Goal: Transaction & Acquisition: Book appointment/travel/reservation

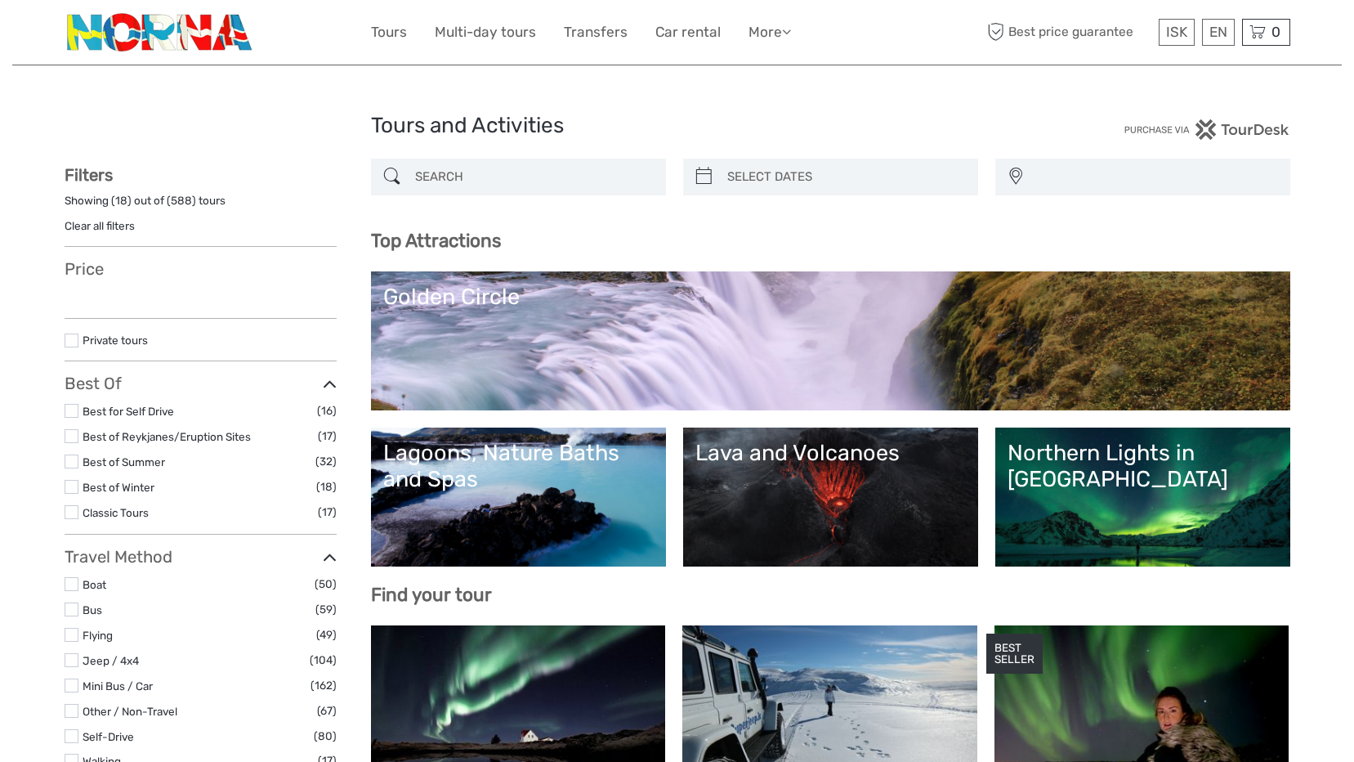
select select
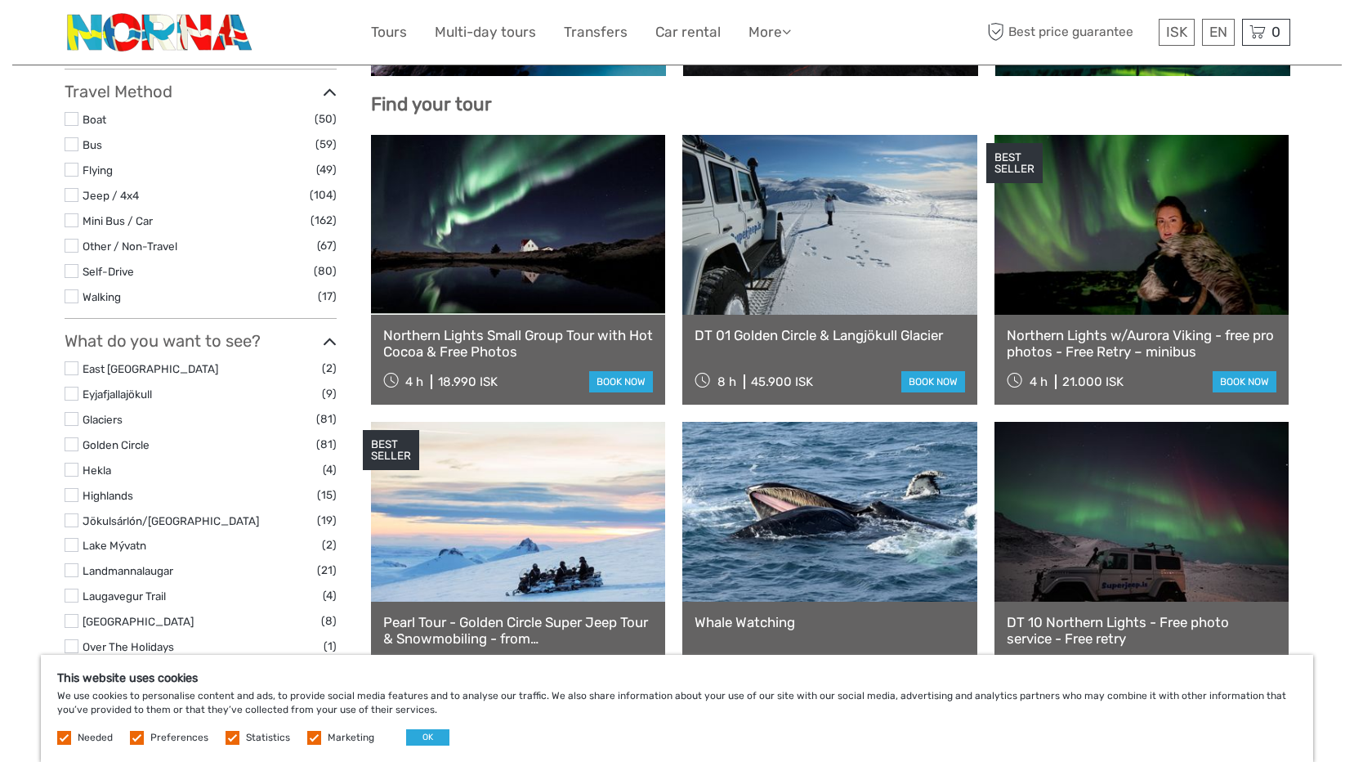
scroll to position [572, 0]
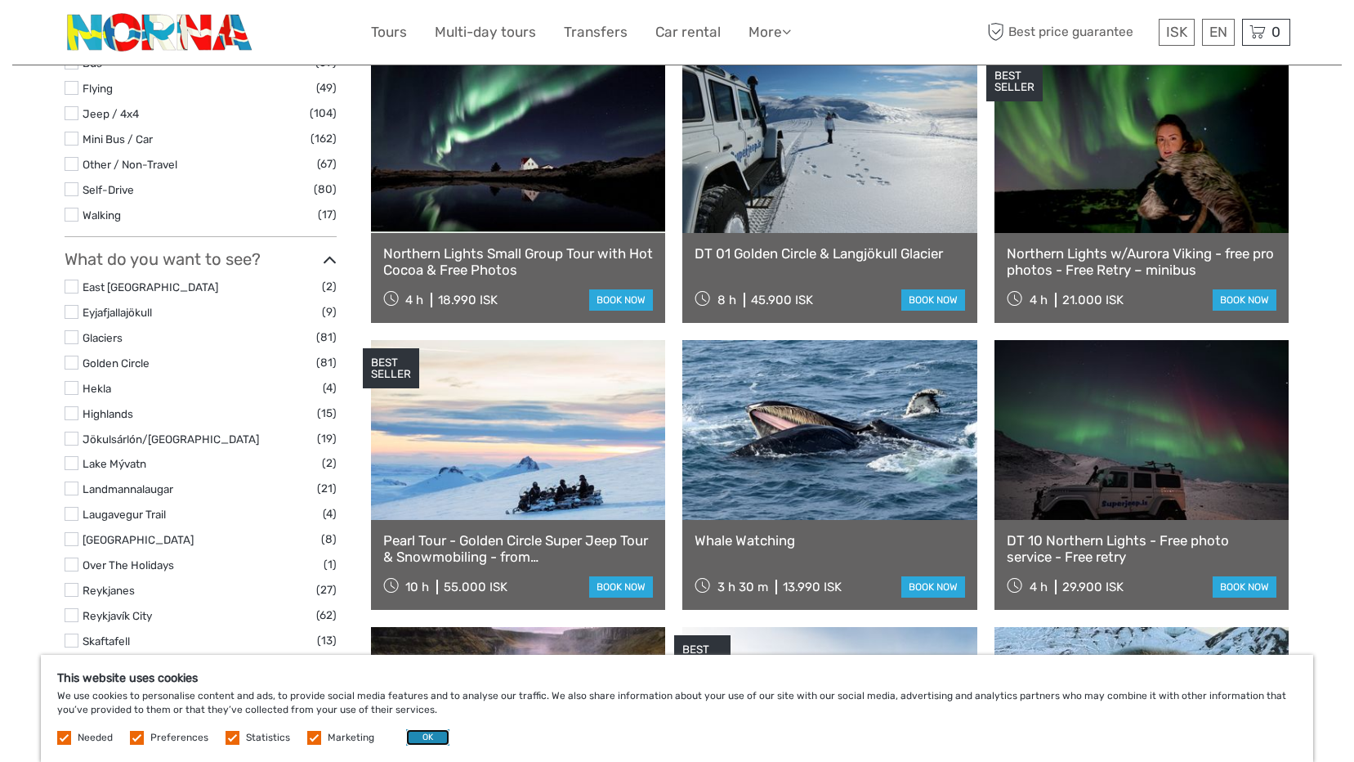
click at [427, 731] on button "OK" at bounding box center [427, 737] width 43 height 16
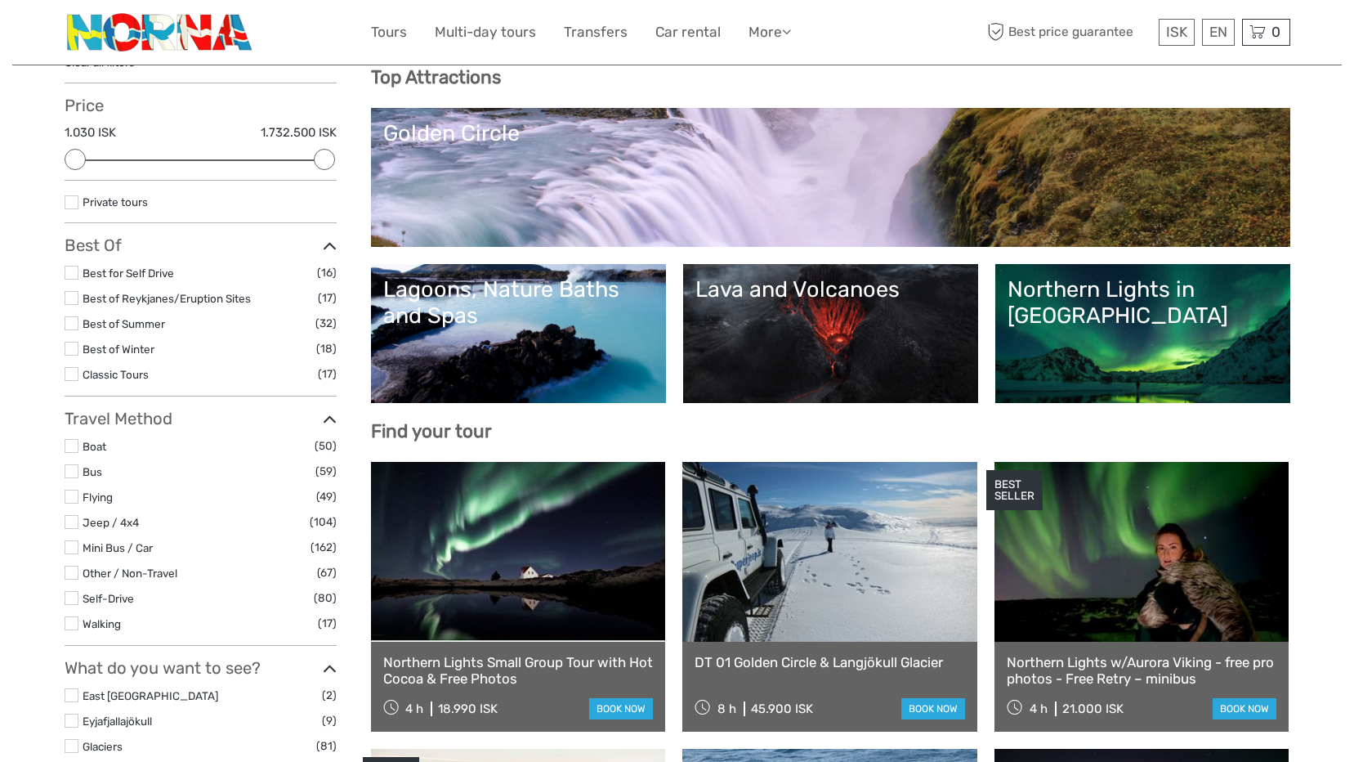
scroll to position [0, 0]
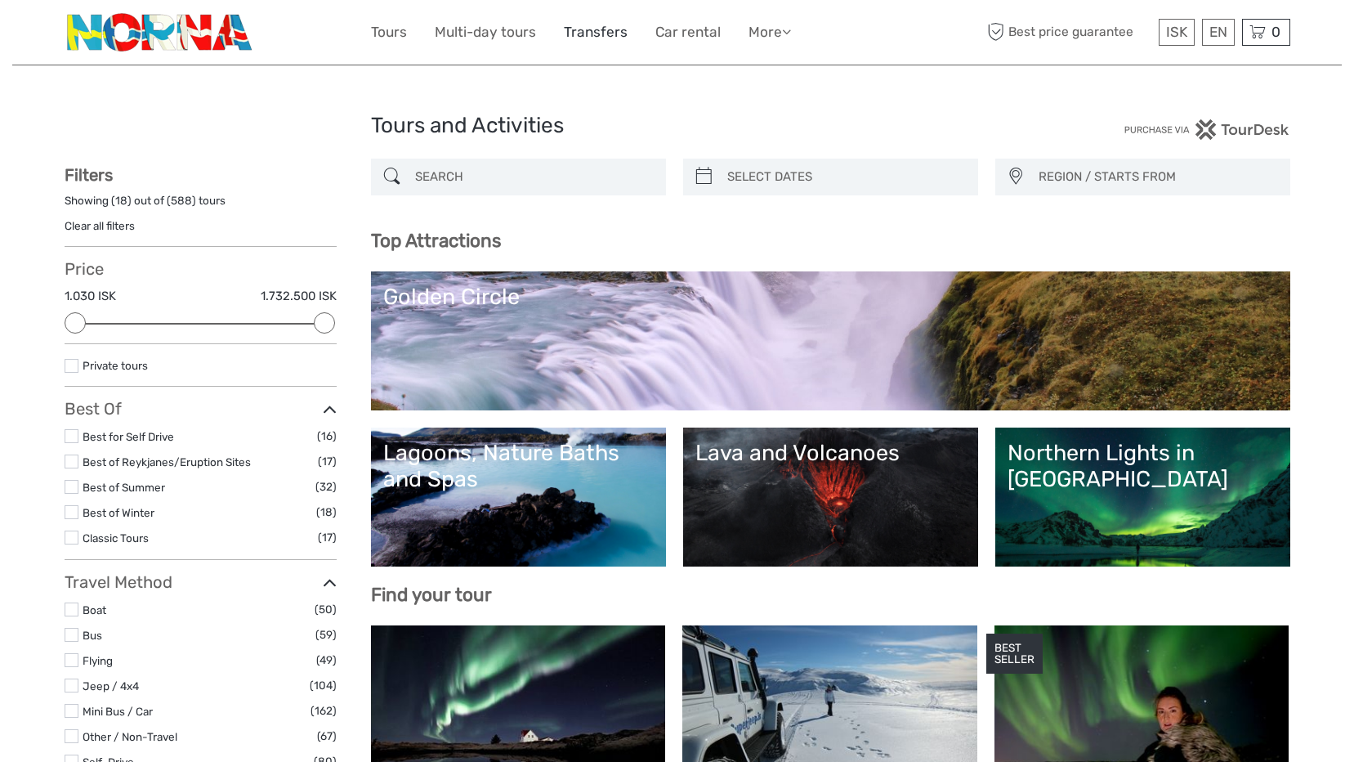
click at [596, 33] on link "Transfers" at bounding box center [596, 32] width 64 height 24
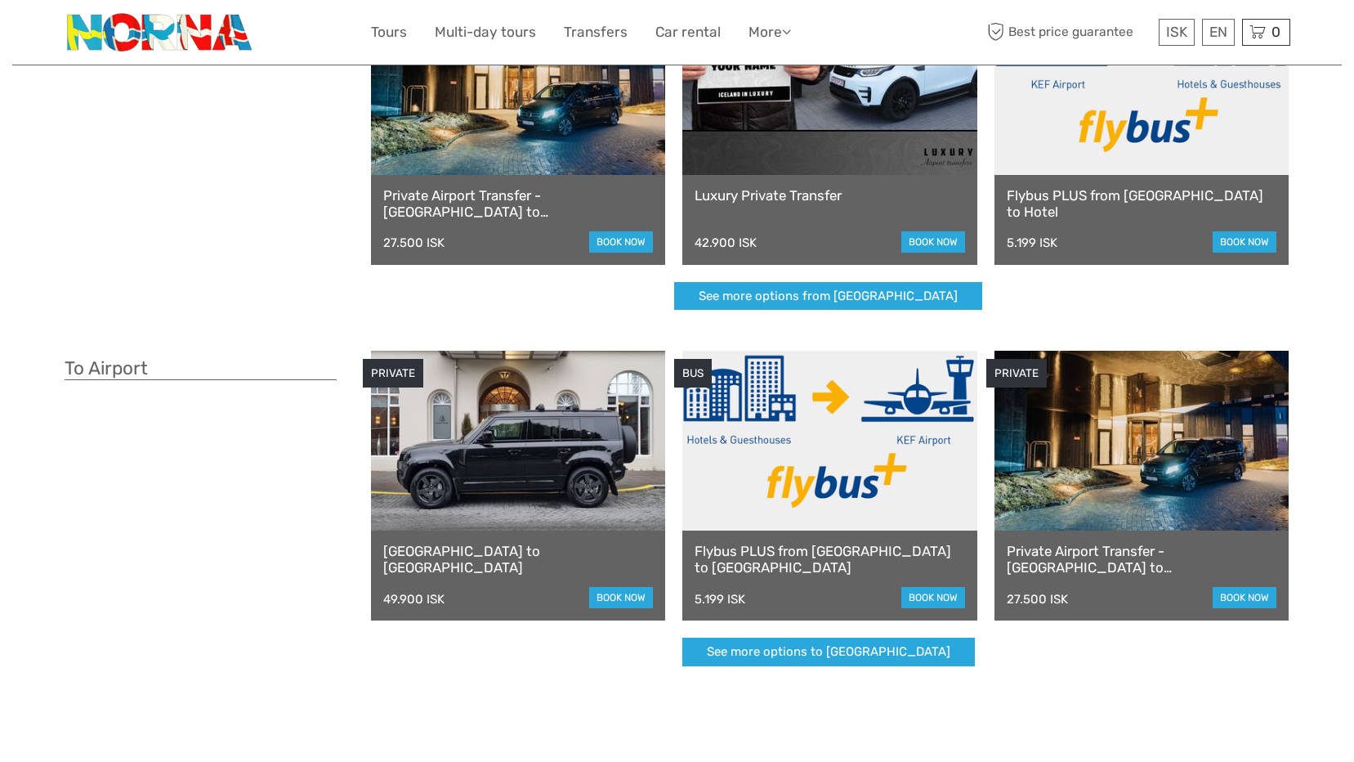
scroll to position [82, 0]
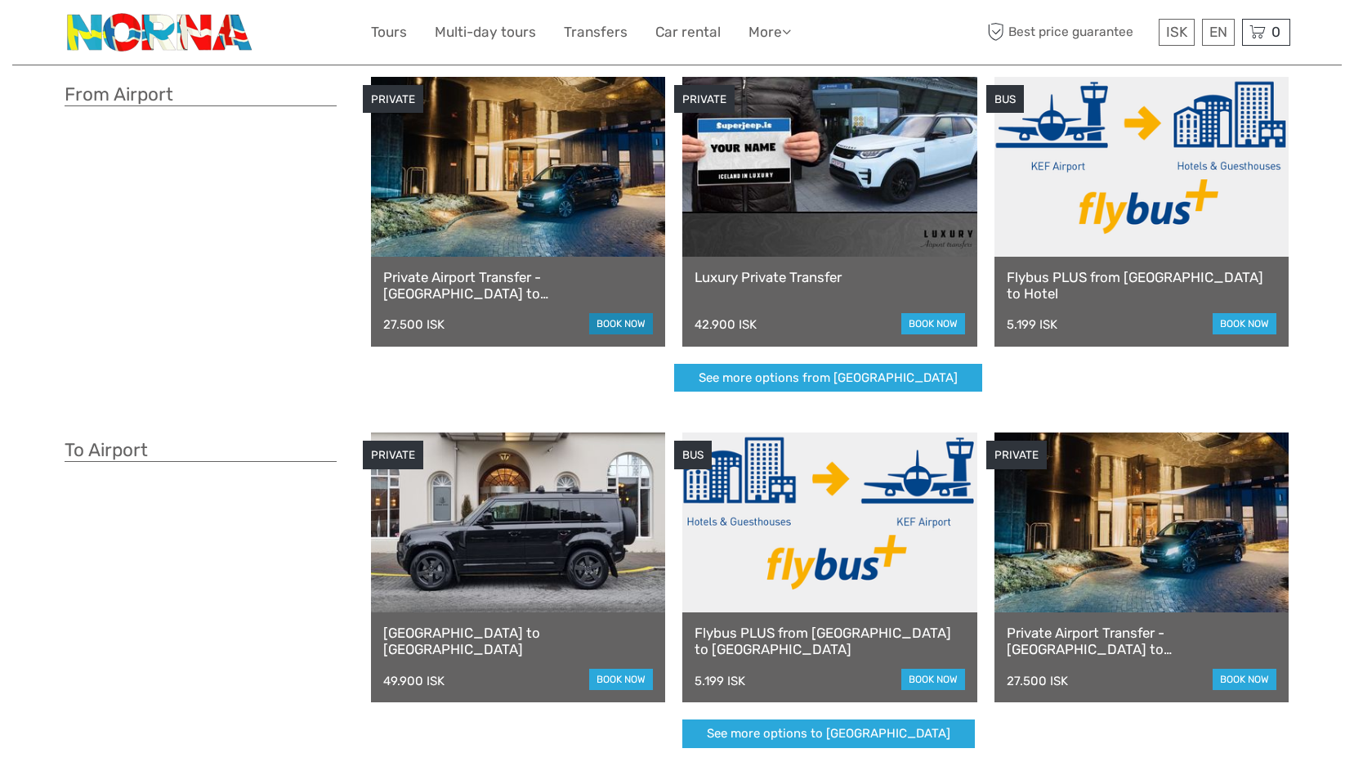
click at [614, 324] on link "book now" at bounding box center [621, 323] width 64 height 21
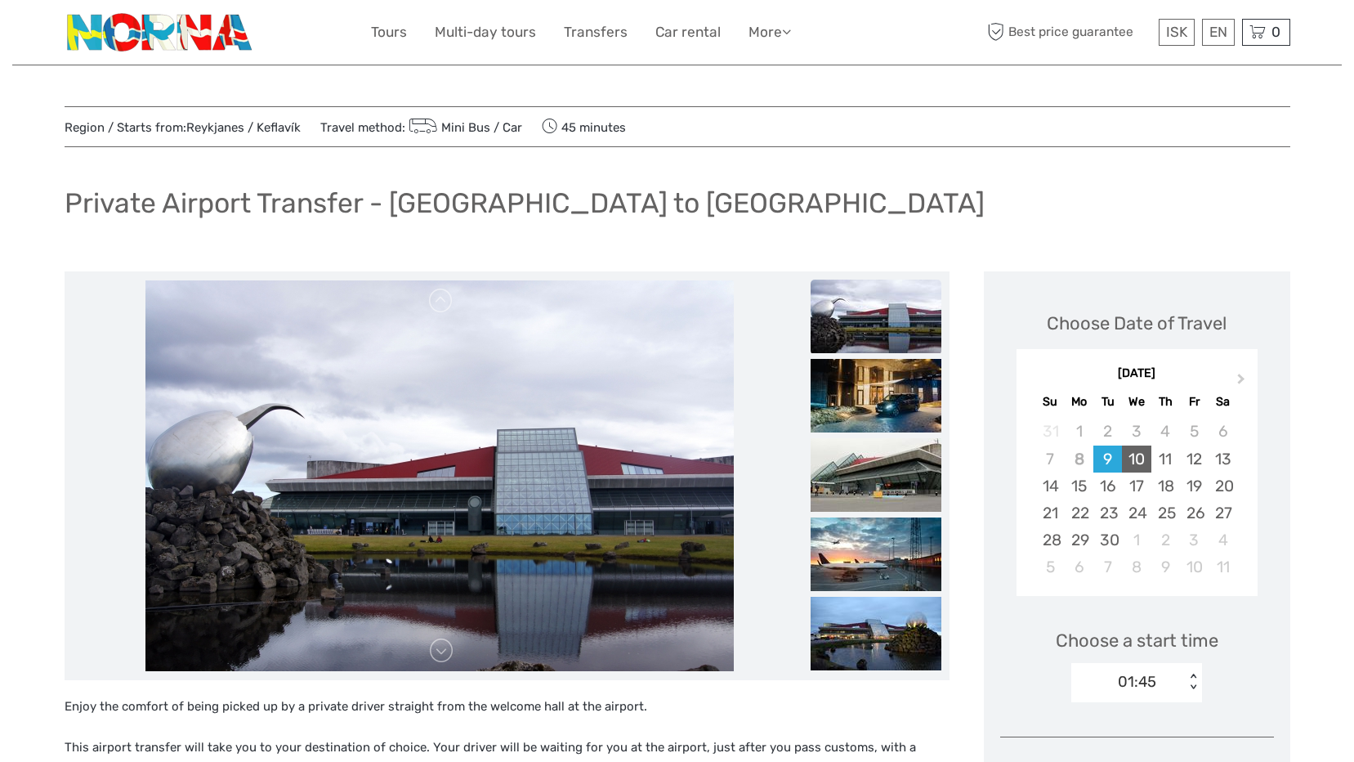
click at [1136, 459] on div "10" at bounding box center [1136, 458] width 29 height 27
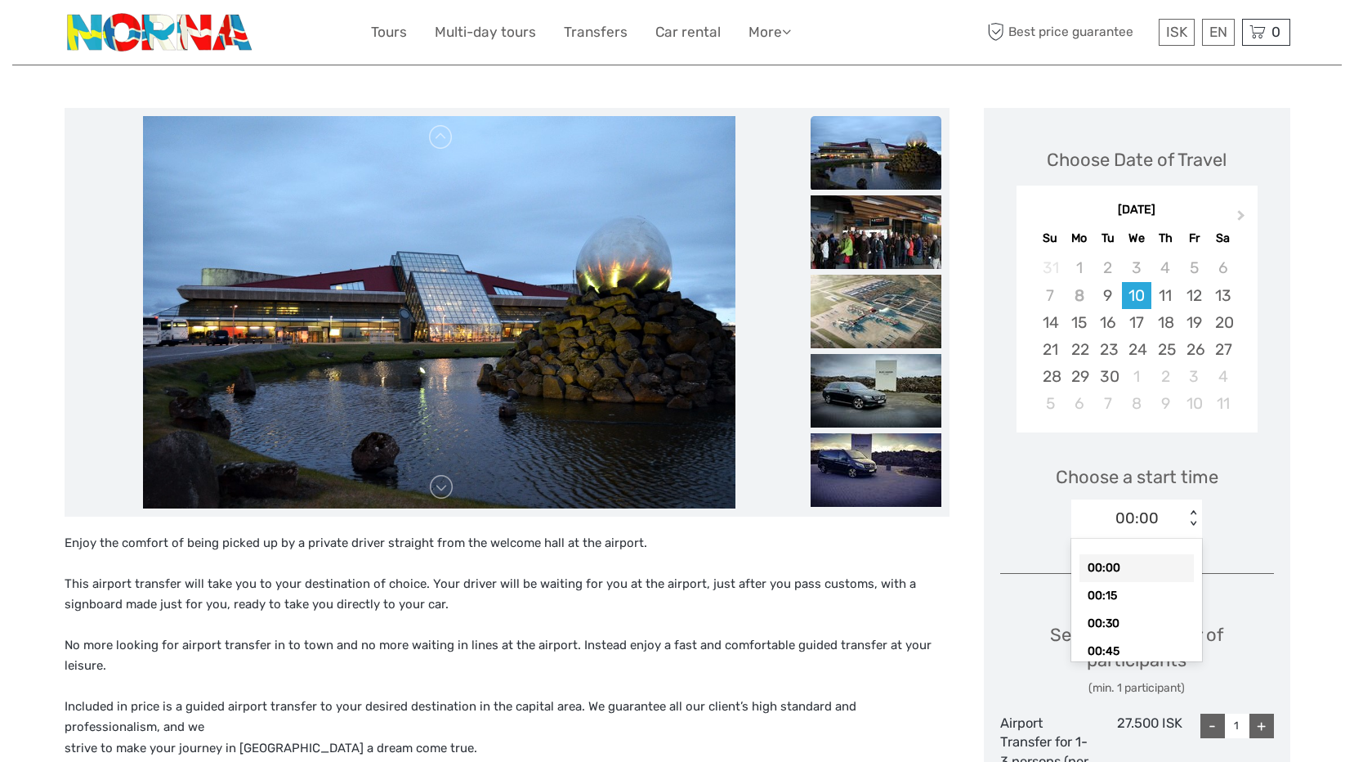
click at [1194, 510] on div "< >" at bounding box center [1193, 518] width 14 height 17
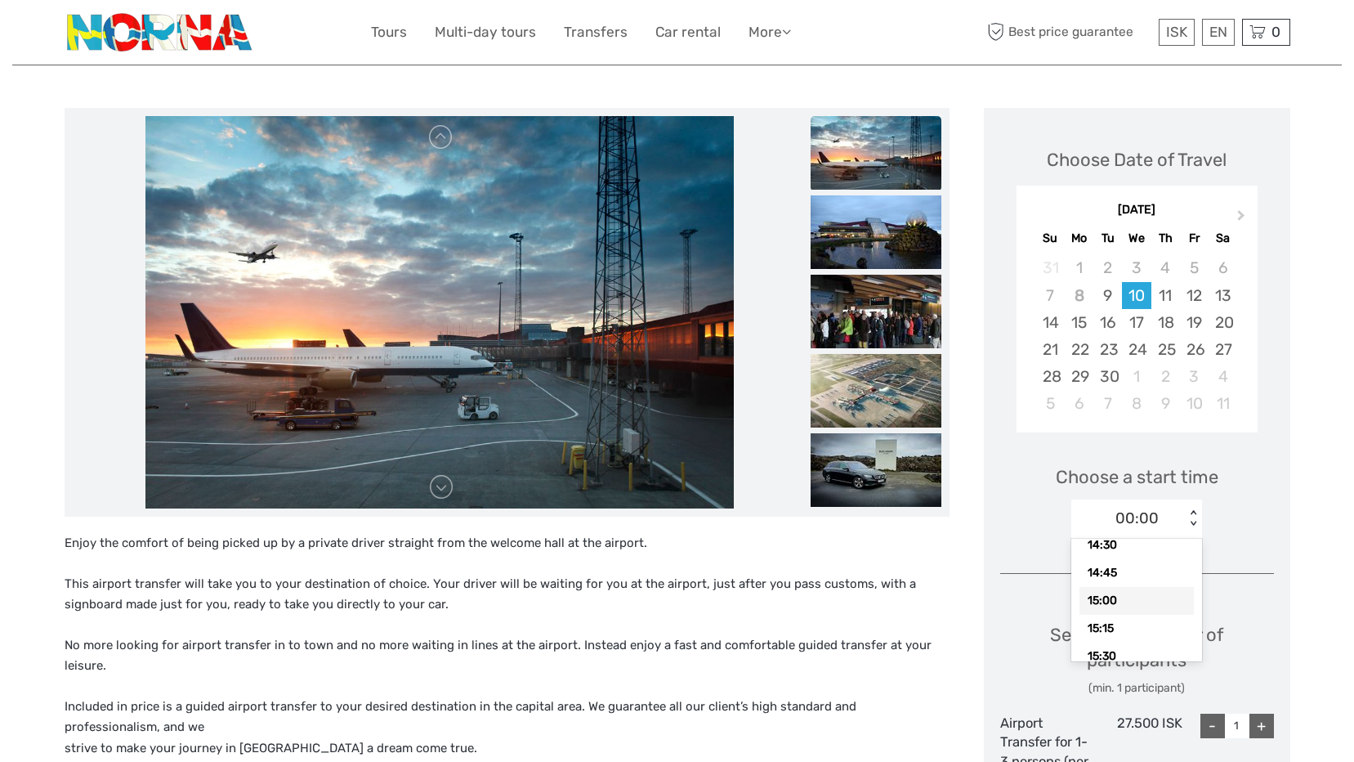
scroll to position [1716, 0]
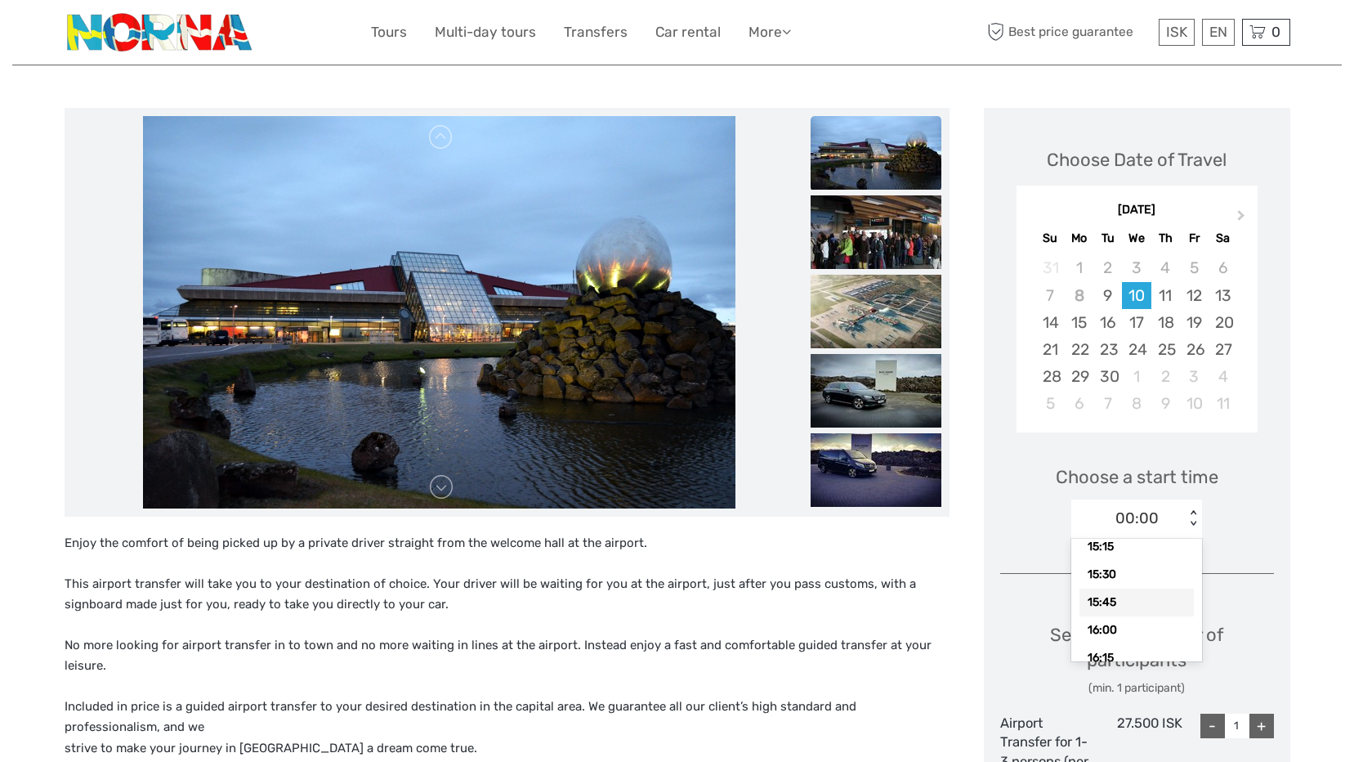
click at [1155, 607] on div "15:45" at bounding box center [1136, 602] width 114 height 28
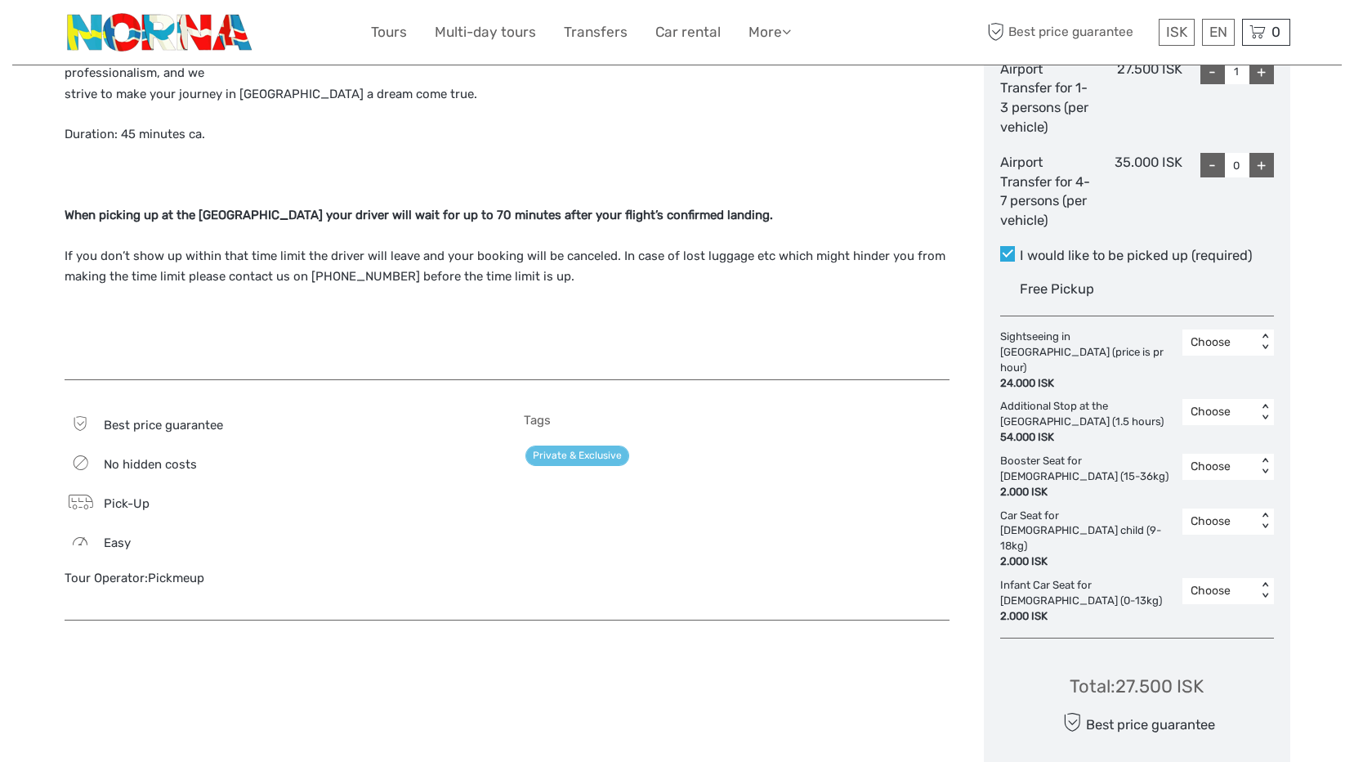
scroll to position [899, 0]
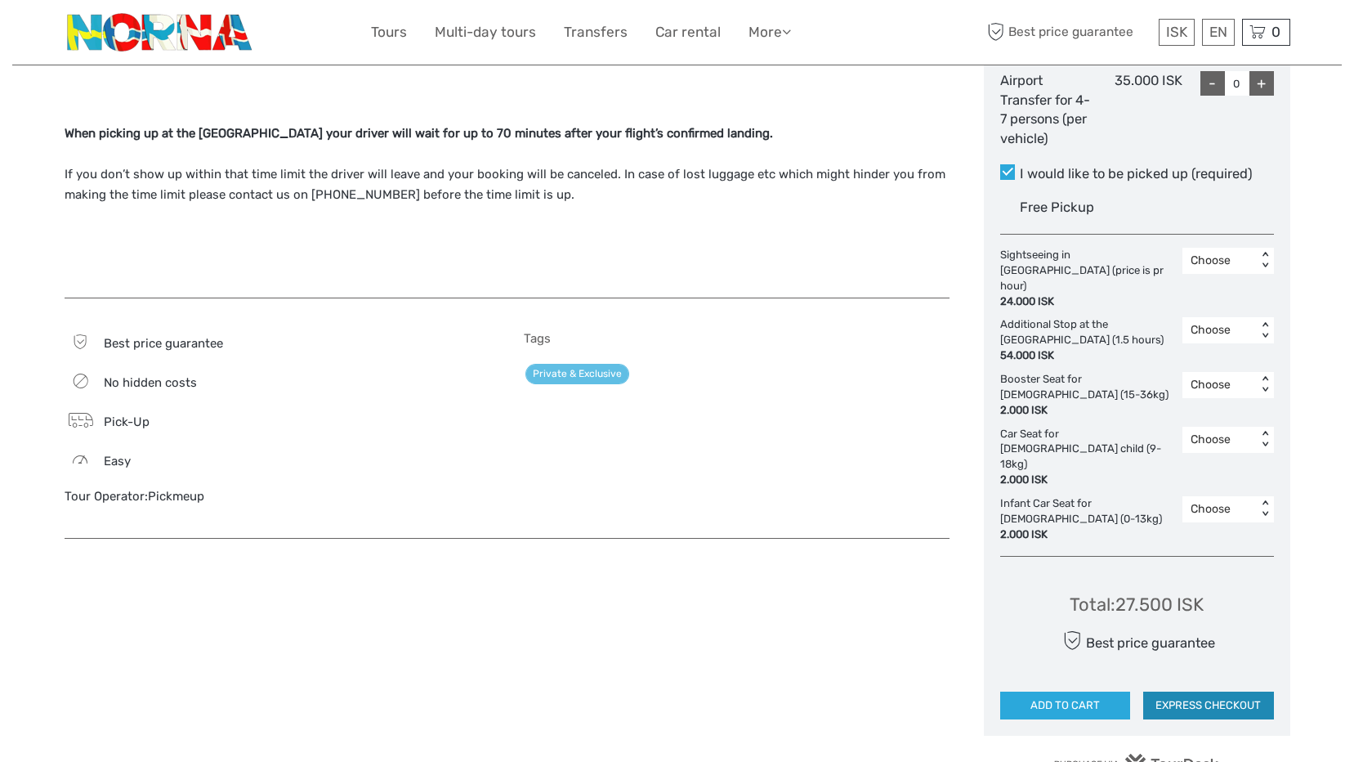
click at [1184, 691] on button "EXPRESS CHECKOUT" at bounding box center [1208, 705] width 131 height 28
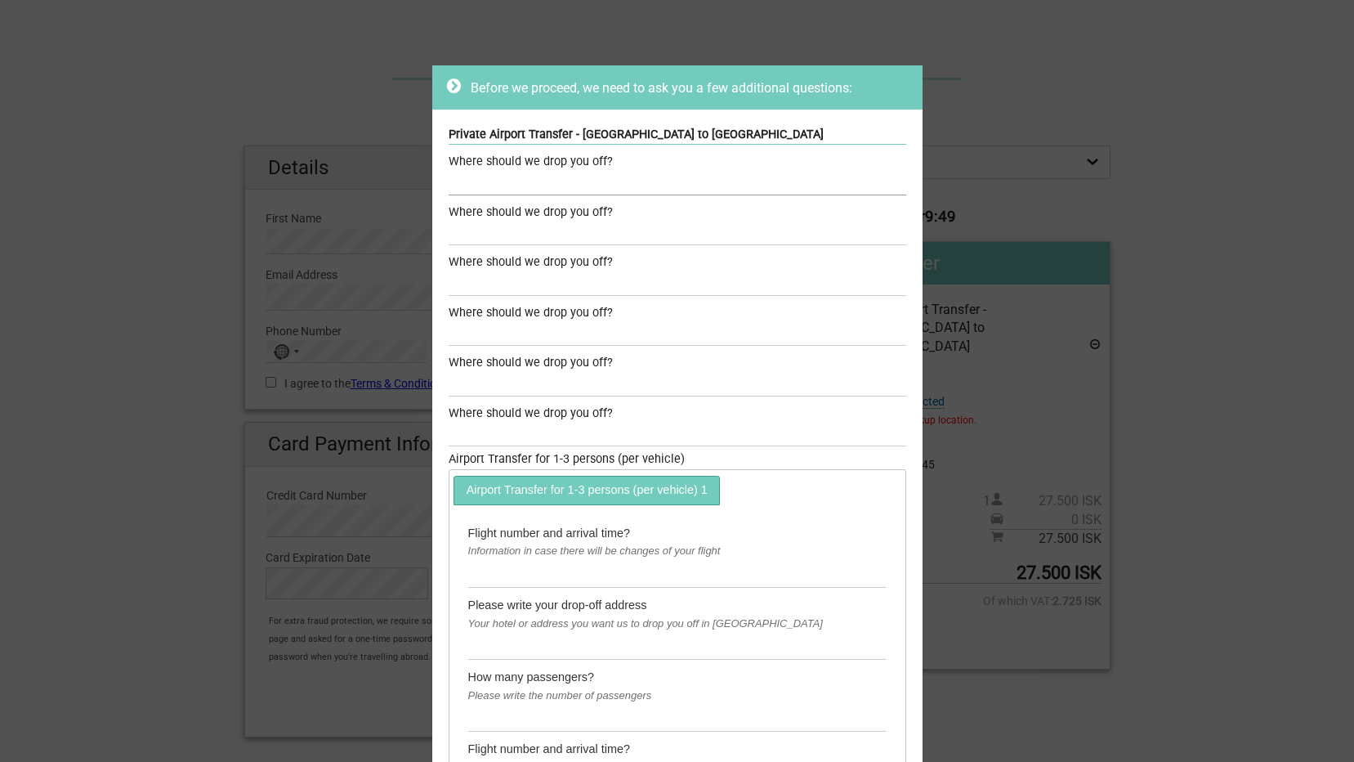
click at [451, 185] on input "text" at bounding box center [678, 184] width 458 height 24
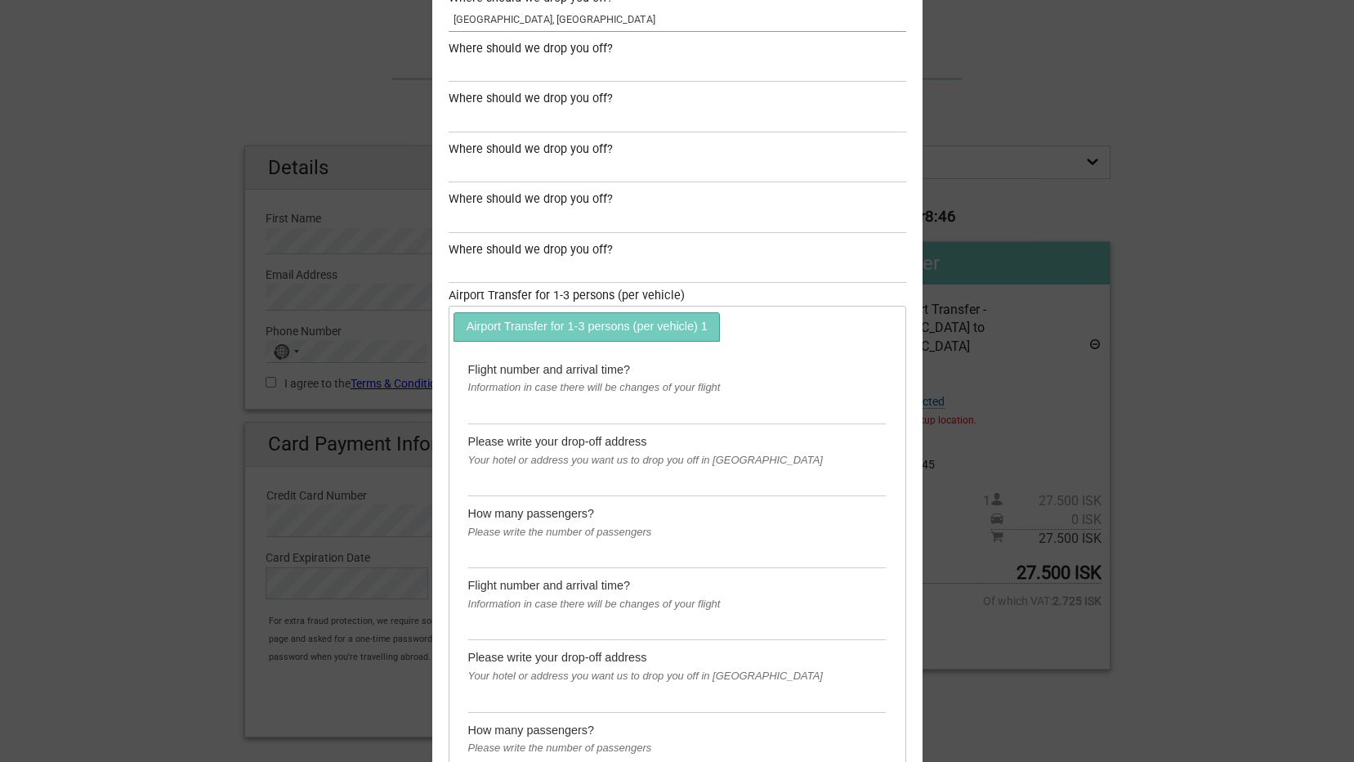
scroll to position [245, 0]
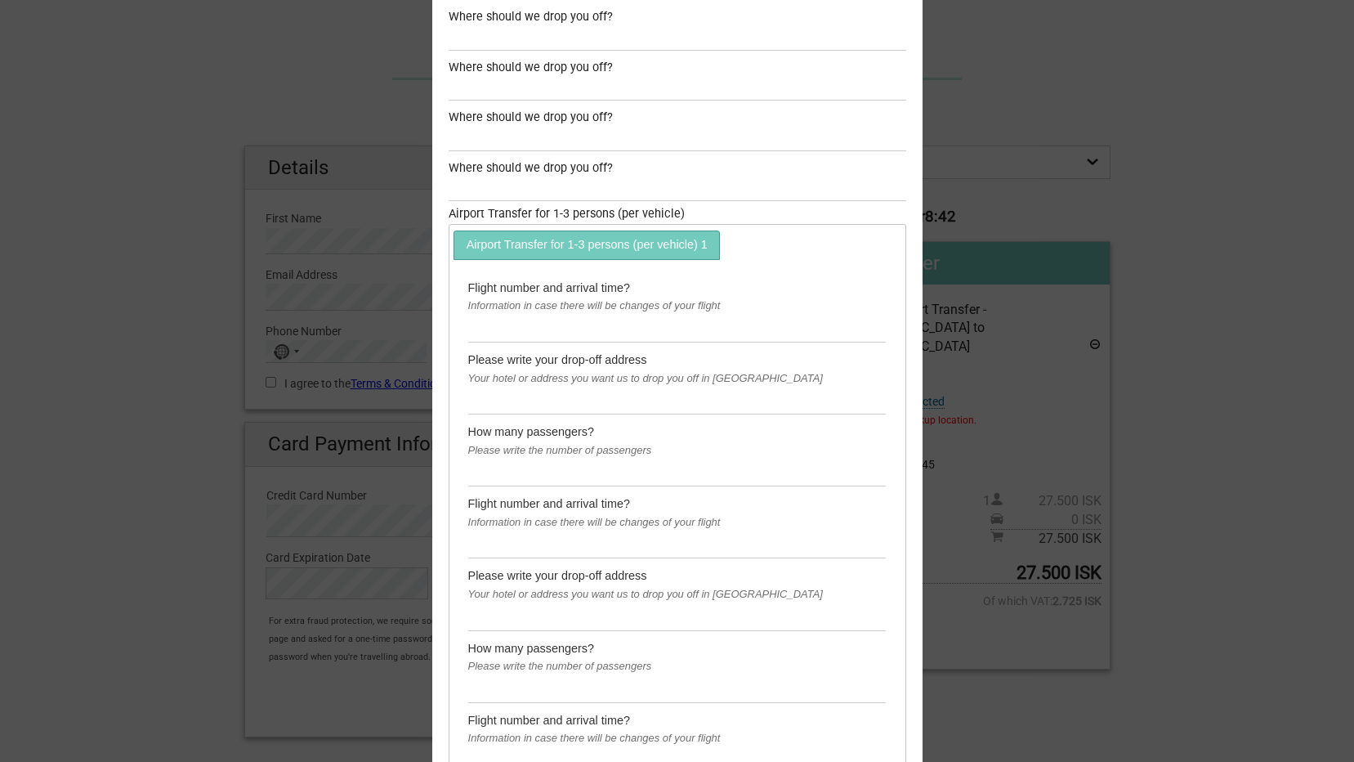
type input "Hotel Skjaldbreid, Reykjavik"
click at [476, 324] on input "text" at bounding box center [677, 328] width 418 height 27
type input "YESDCF"
click at [470, 396] on input "text" at bounding box center [677, 400] width 418 height 27
click at [599, 397] on input "laugavegi16, Reykjavik, capital Region, 101, ISL" at bounding box center [677, 400] width 418 height 27
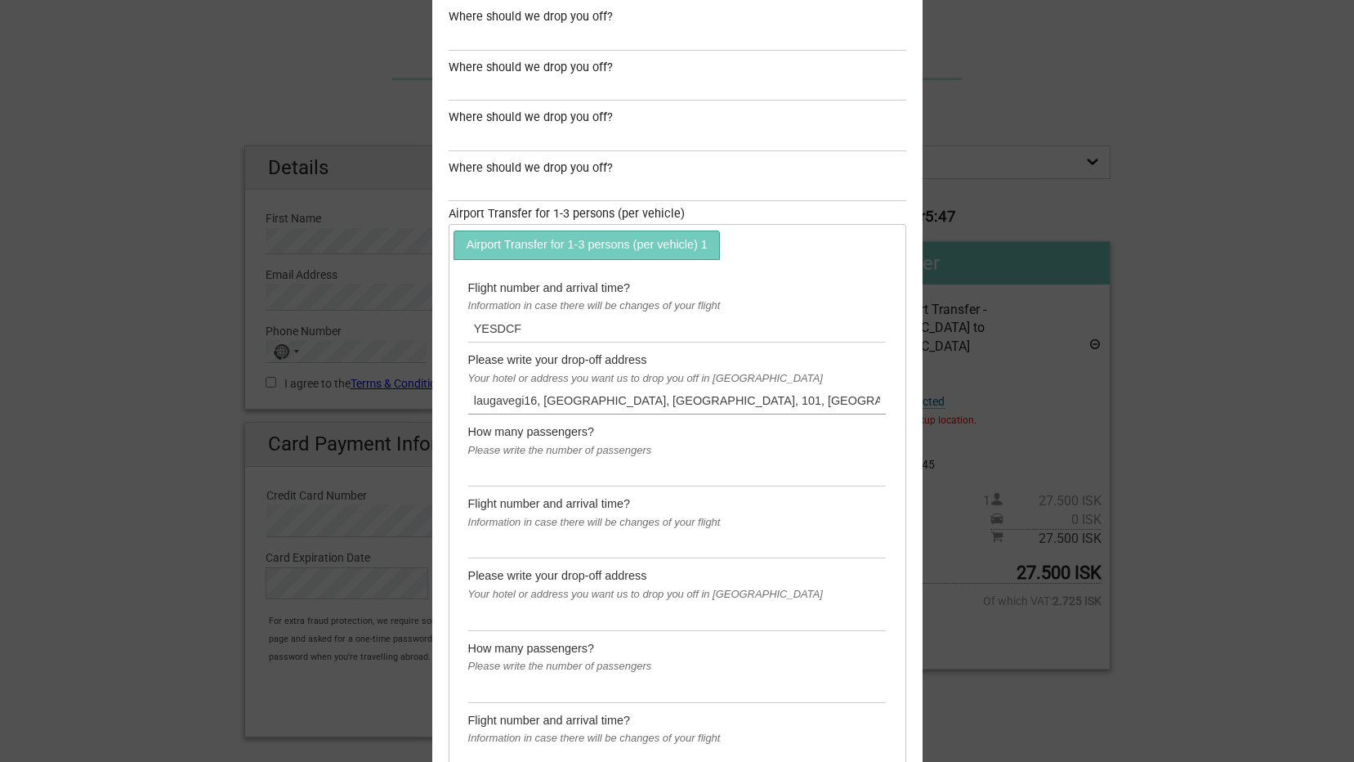
type input "laugavegi16, Reykjavik, Capital Region, 101, ISL"
click at [485, 471] on input "text" at bounding box center [677, 472] width 418 height 27
type input "3"
click at [470, 539] on input "text" at bounding box center [677, 544] width 418 height 27
click at [529, 330] on input "YESDCF" at bounding box center [677, 328] width 418 height 27
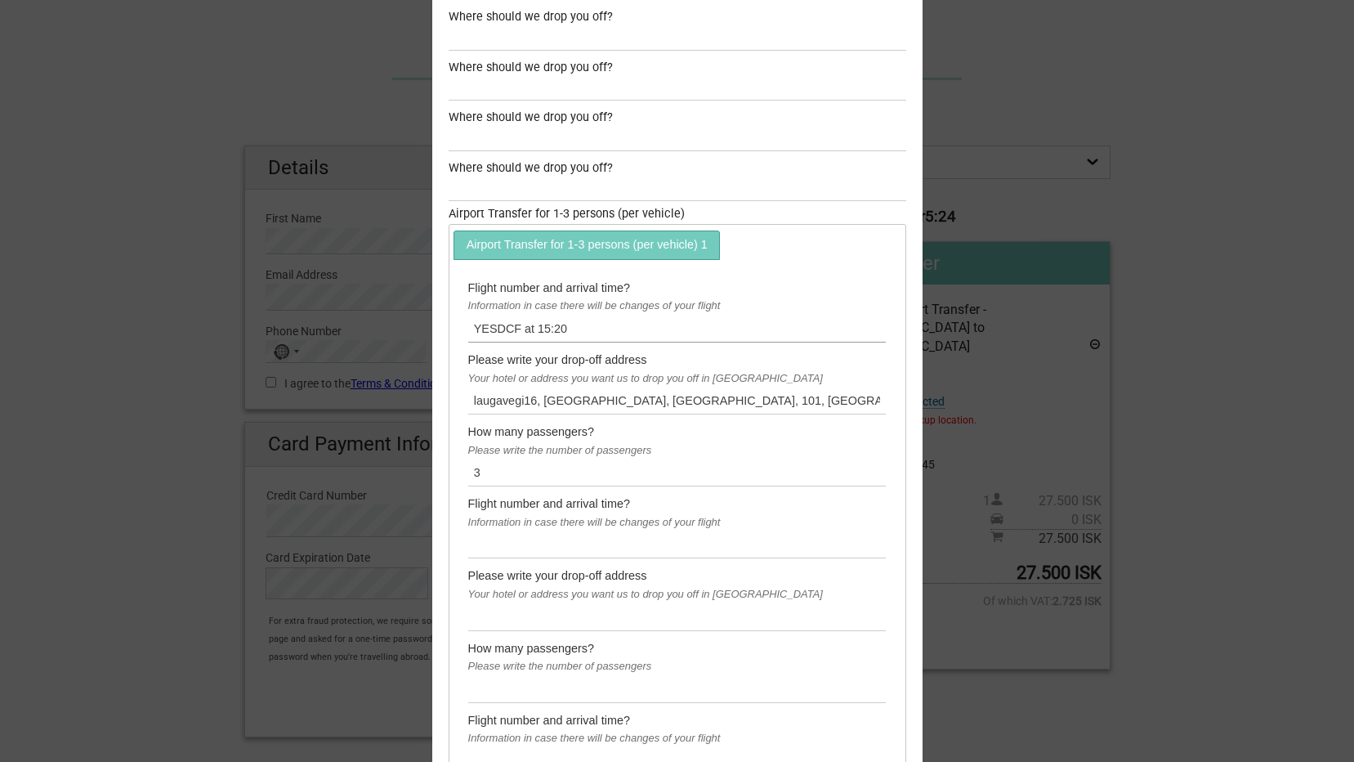
type input "YESDCF at 15:20"
click at [469, 544] on input "text" at bounding box center [677, 544] width 418 height 27
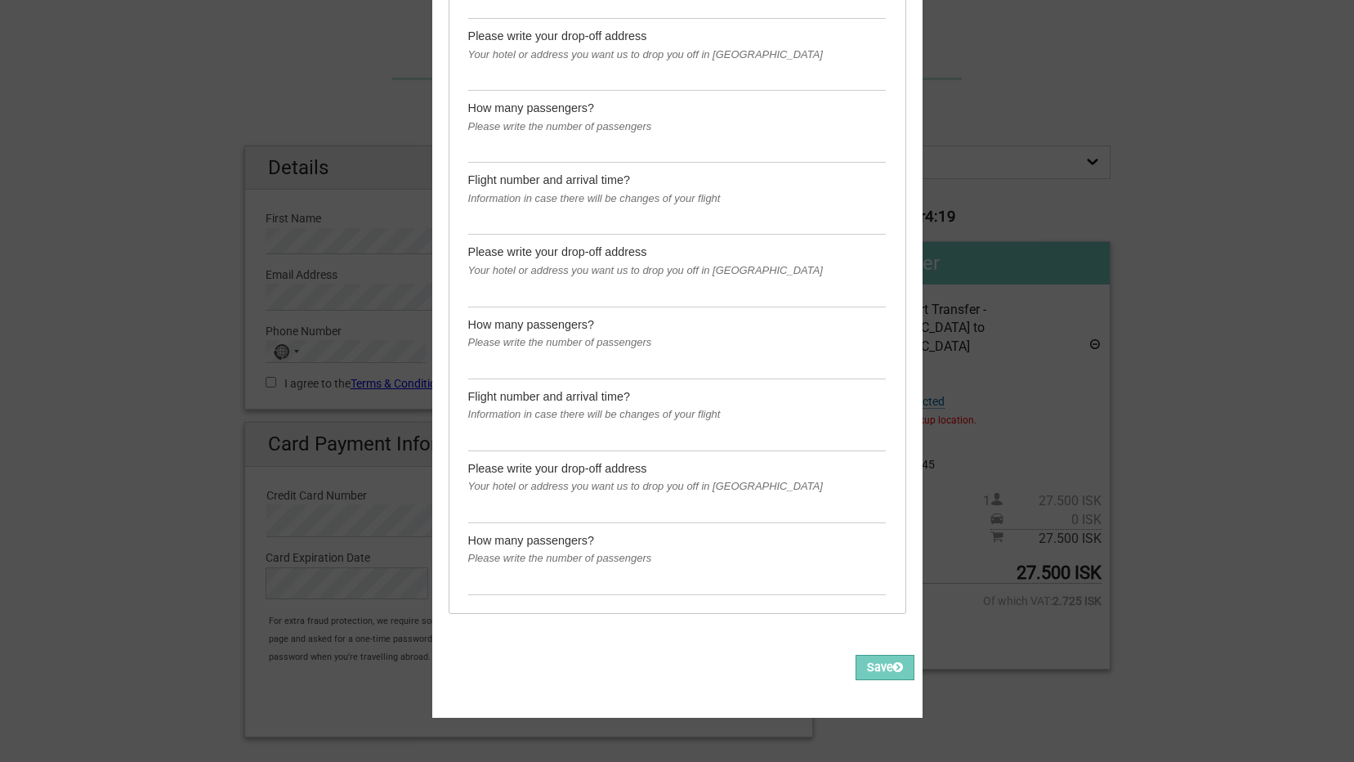
scroll to position [1229, 0]
type input "YESDCF"
click at [873, 654] on button "Save" at bounding box center [884, 666] width 59 height 25
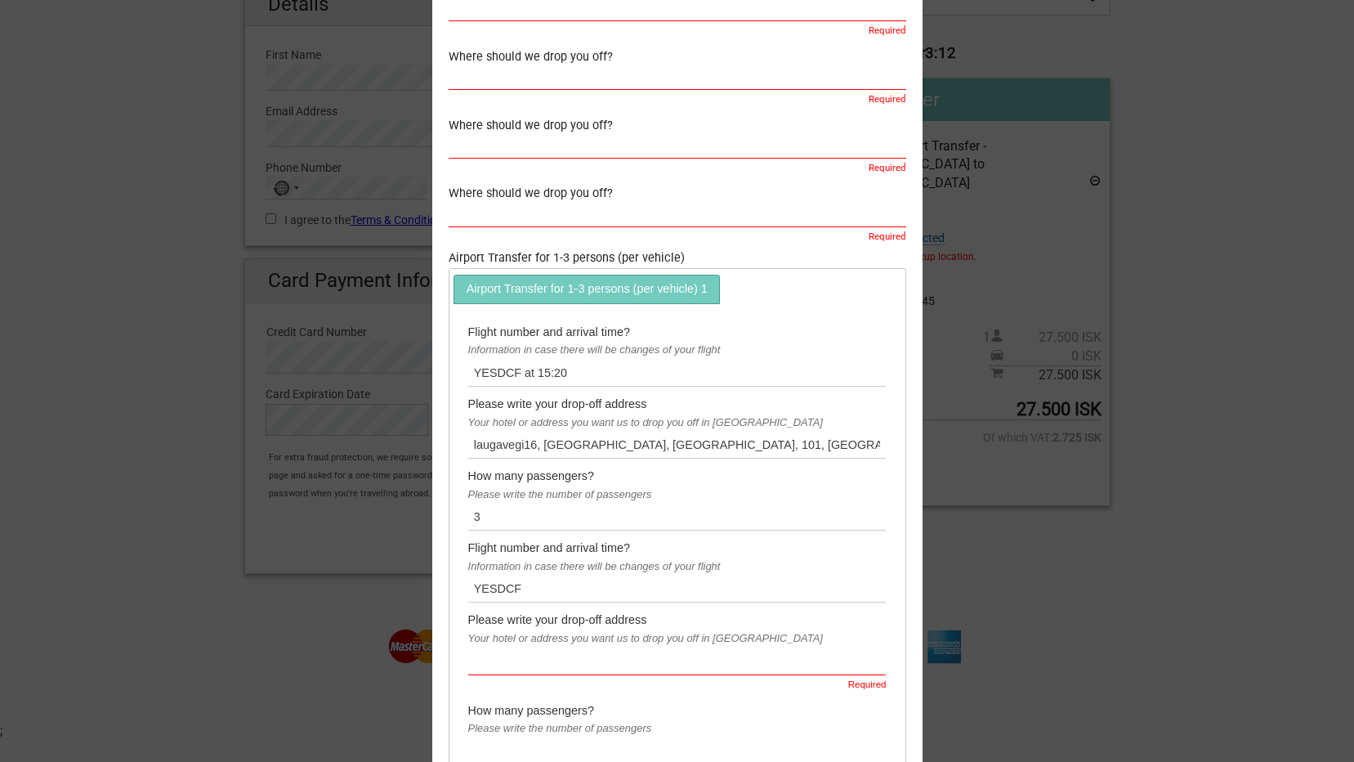
scroll to position [0, 0]
